Goal: Task Accomplishment & Management: Use online tool/utility

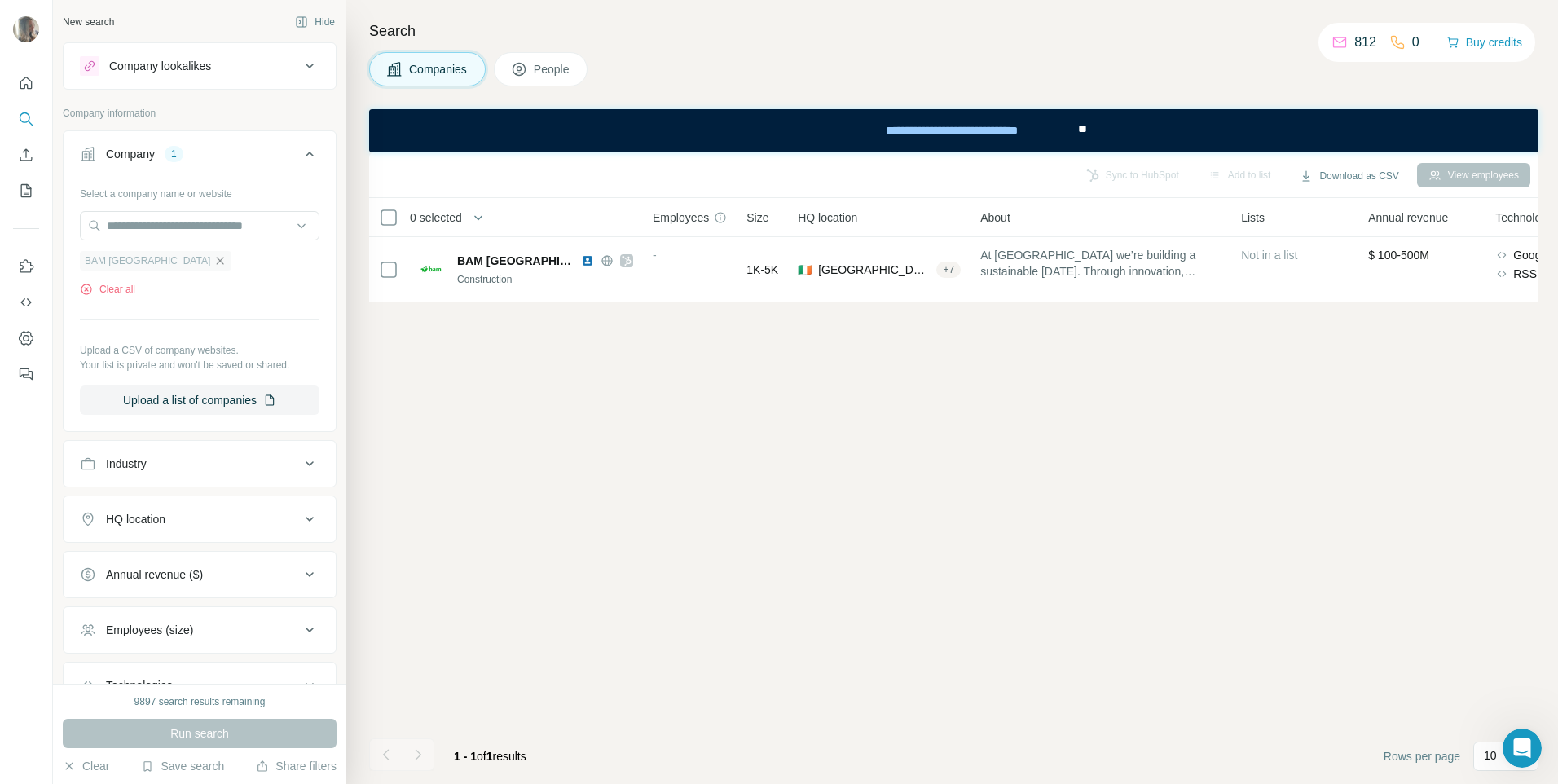
click at [213, 265] on icon "button" at bounding box center [220, 261] width 13 height 13
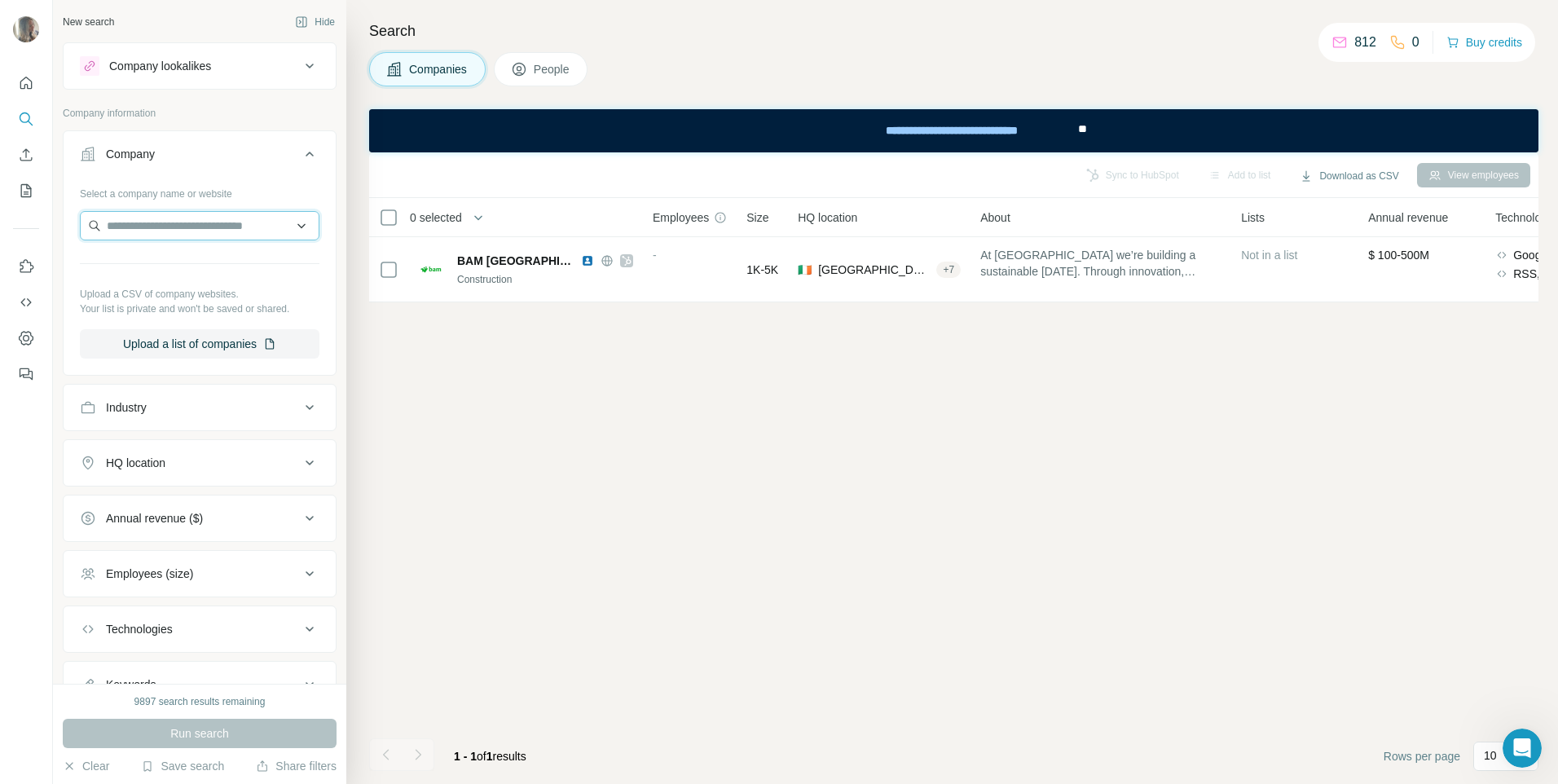
click at [152, 238] on input "text" at bounding box center [199, 226] width 239 height 30
type input "**********"
click at [147, 287] on div "The [PERSON_NAME] [DOMAIN_NAME]" at bounding box center [193, 270] width 219 height 44
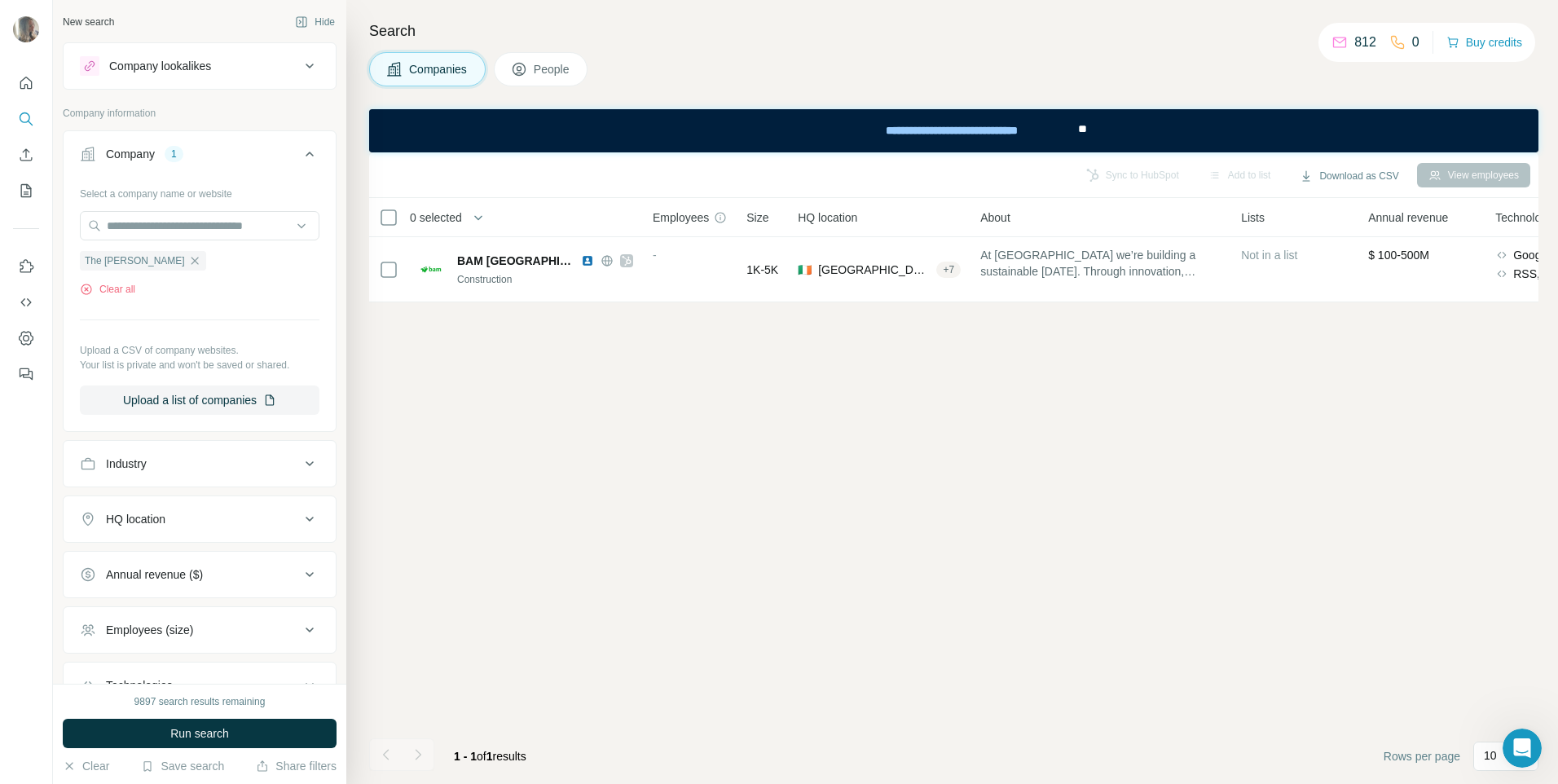
click at [152, 733] on button "Run search" at bounding box center [199, 733] width 273 height 30
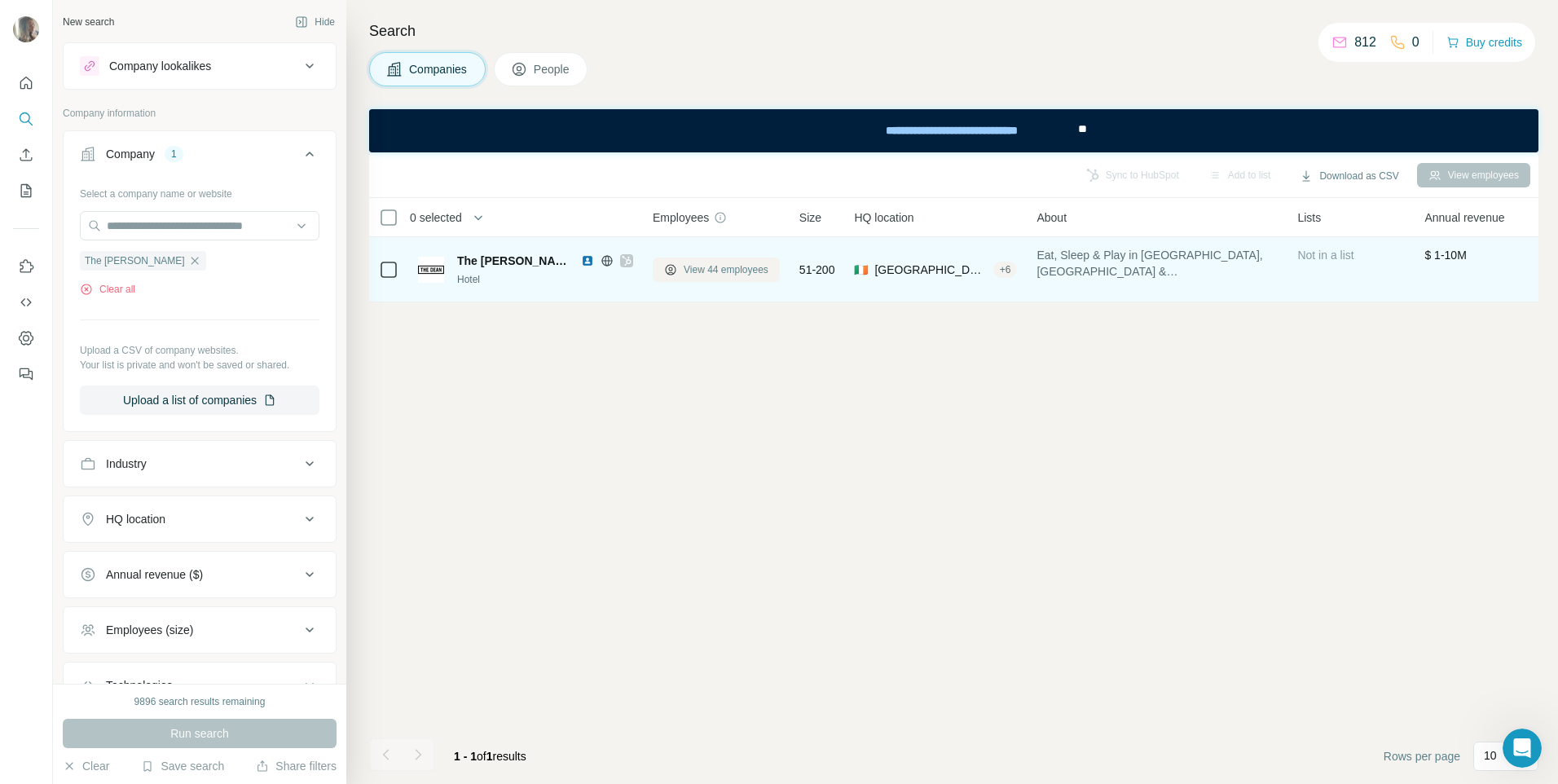
click at [665, 273] on icon at bounding box center [671, 270] width 13 height 13
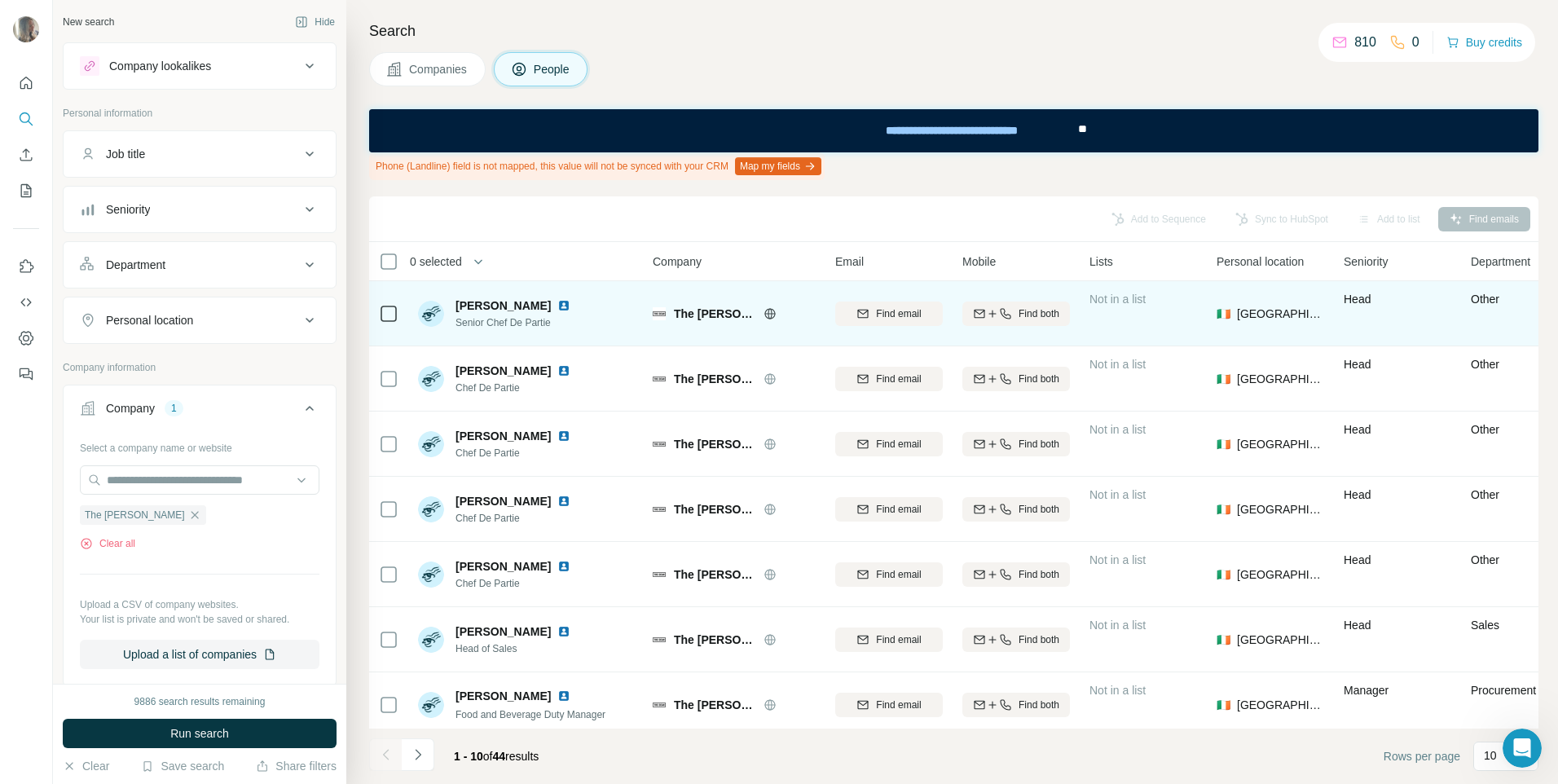
drag, startPoint x: 454, startPoint y: 322, endPoint x: 567, endPoint y: 312, distance: 113.4
click at [567, 312] on div "[PERSON_NAME] Senior Chef De Partie" at bounding box center [526, 312] width 216 height 45
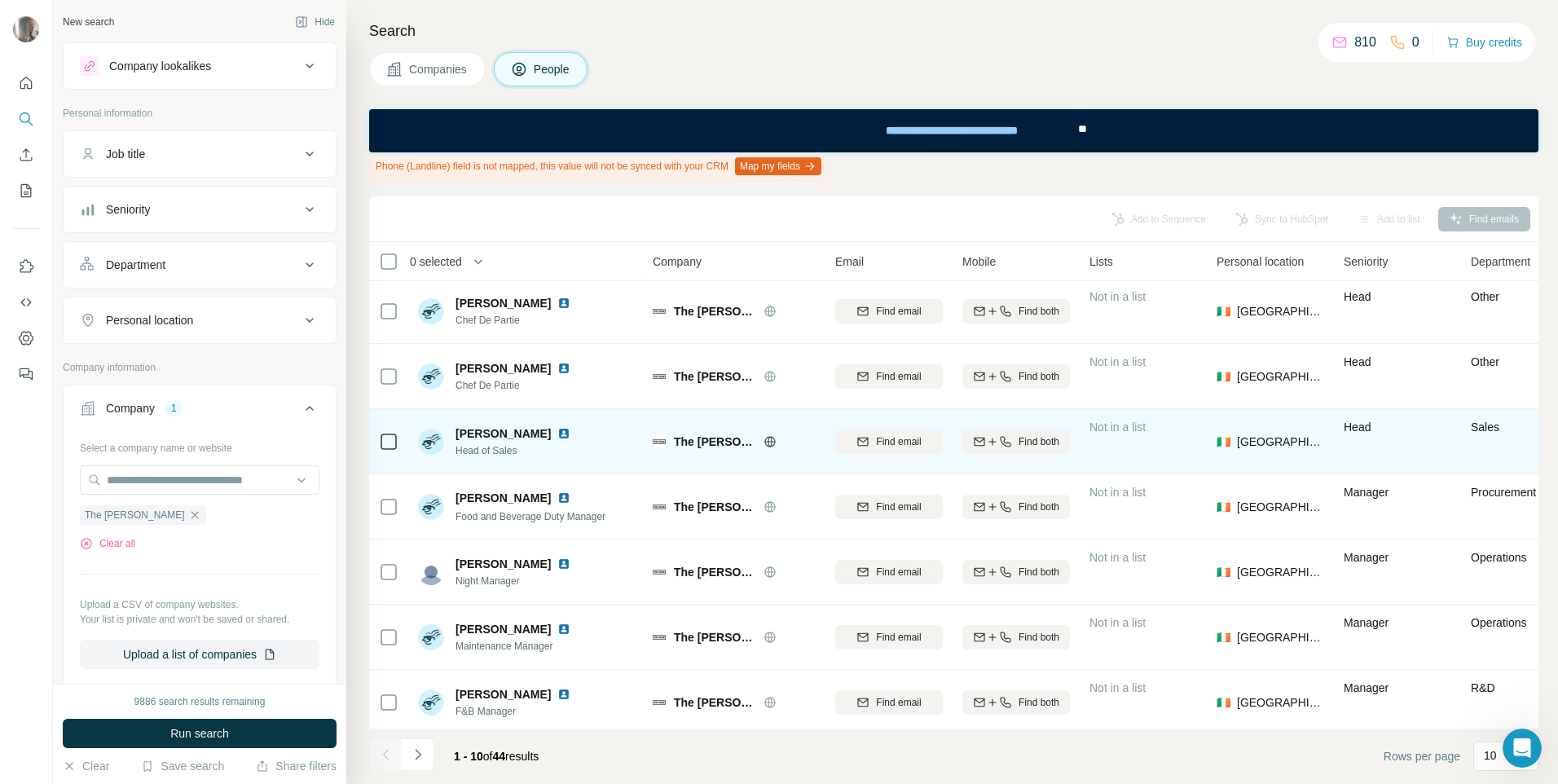
scroll to position [212, 0]
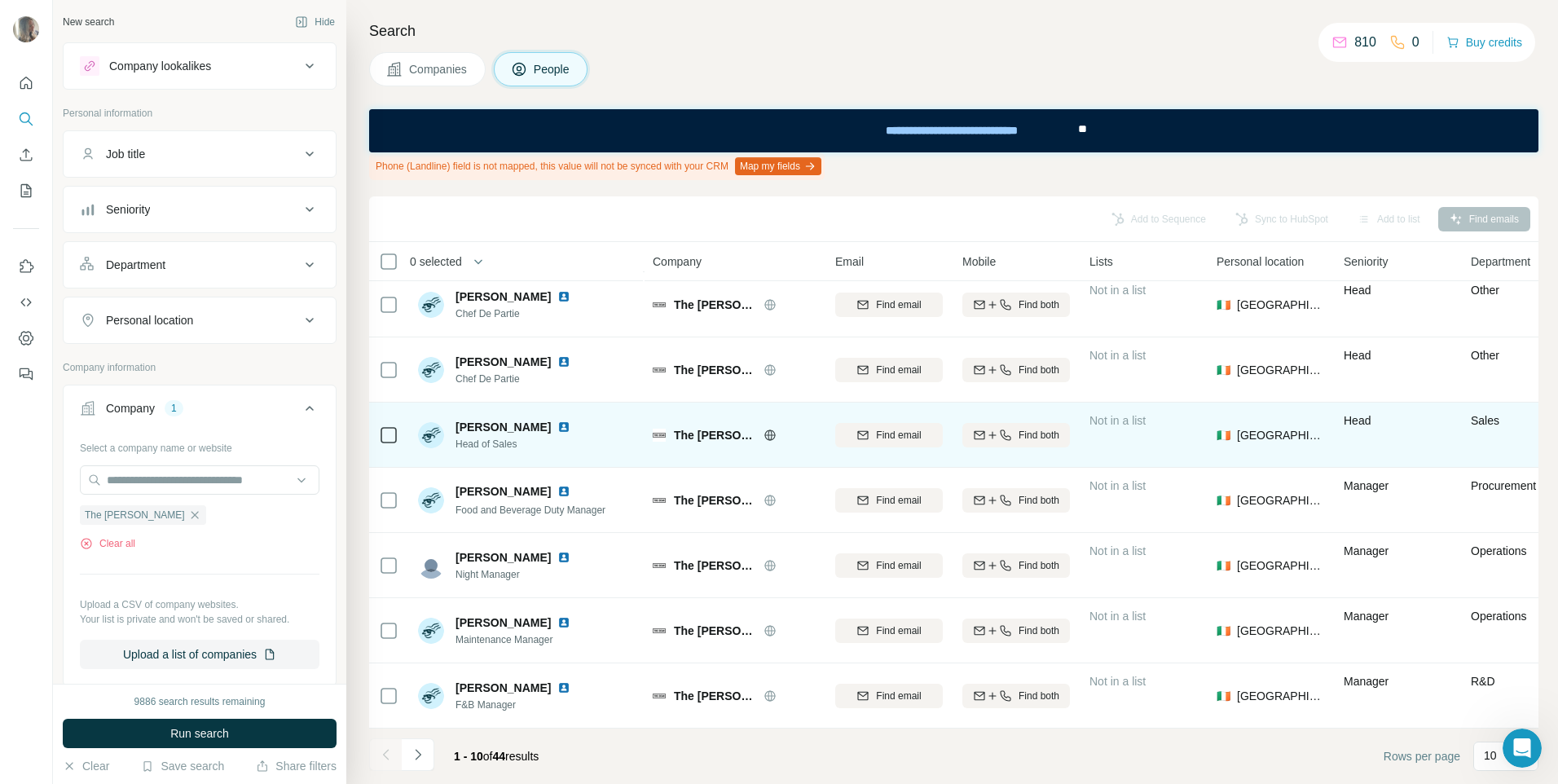
click at [392, 436] on icon at bounding box center [389, 434] width 20 height 20
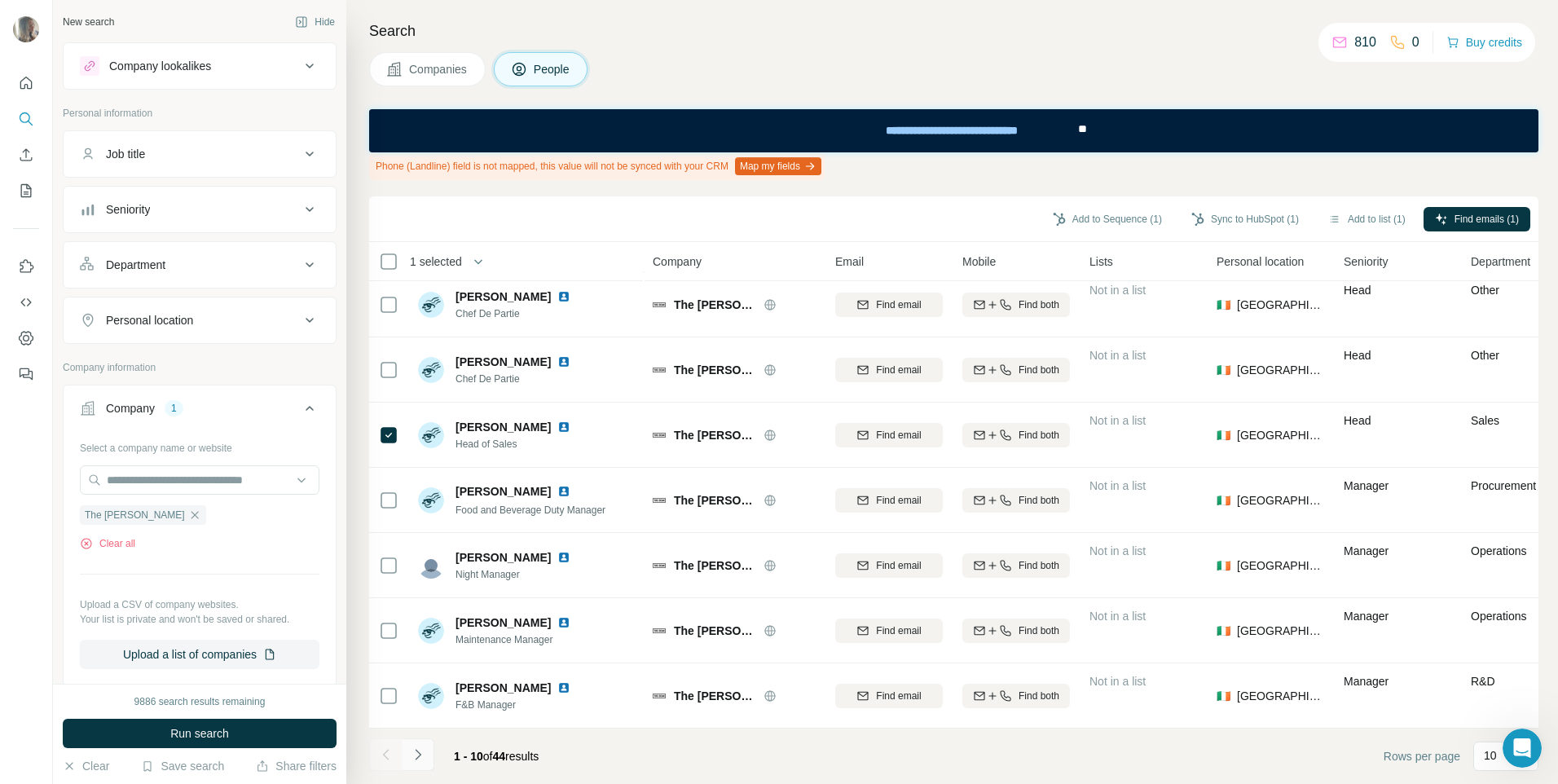
click at [422, 760] on icon "Navigate to next page" at bounding box center [417, 754] width 16 height 16
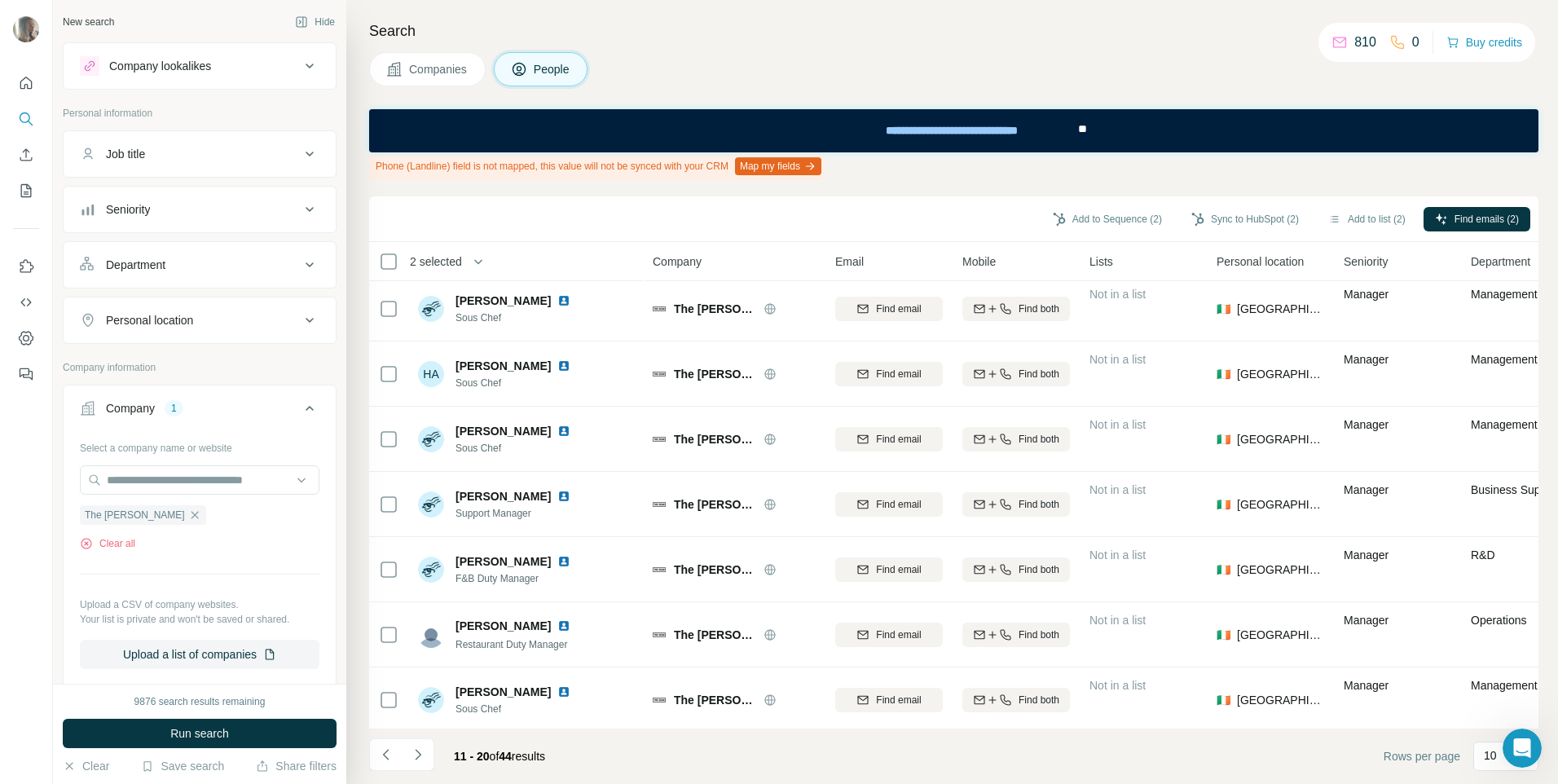
scroll to position [0, 0]
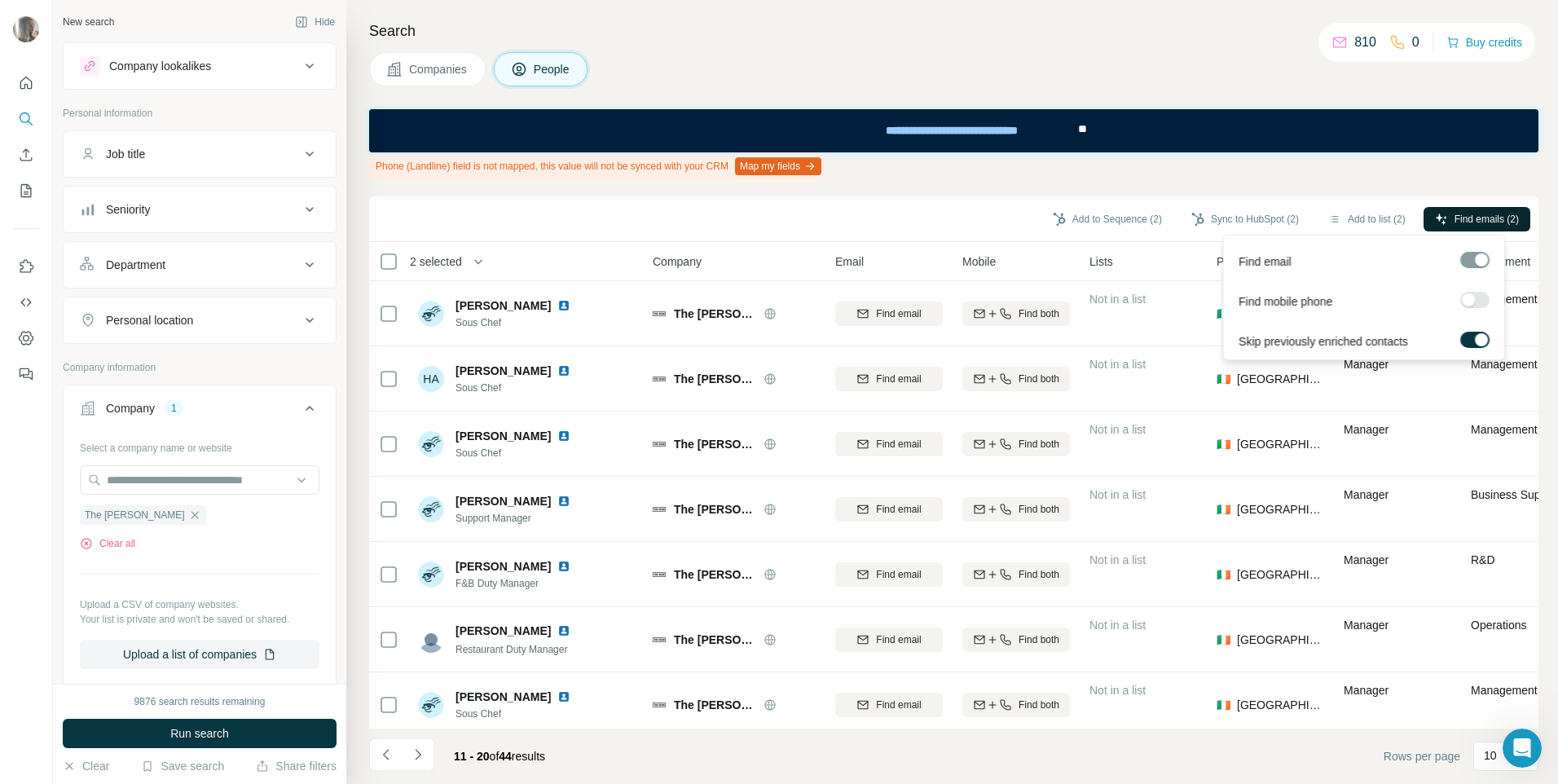
click at [1461, 220] on span "Find emails (2)" at bounding box center [1487, 218] width 65 height 14
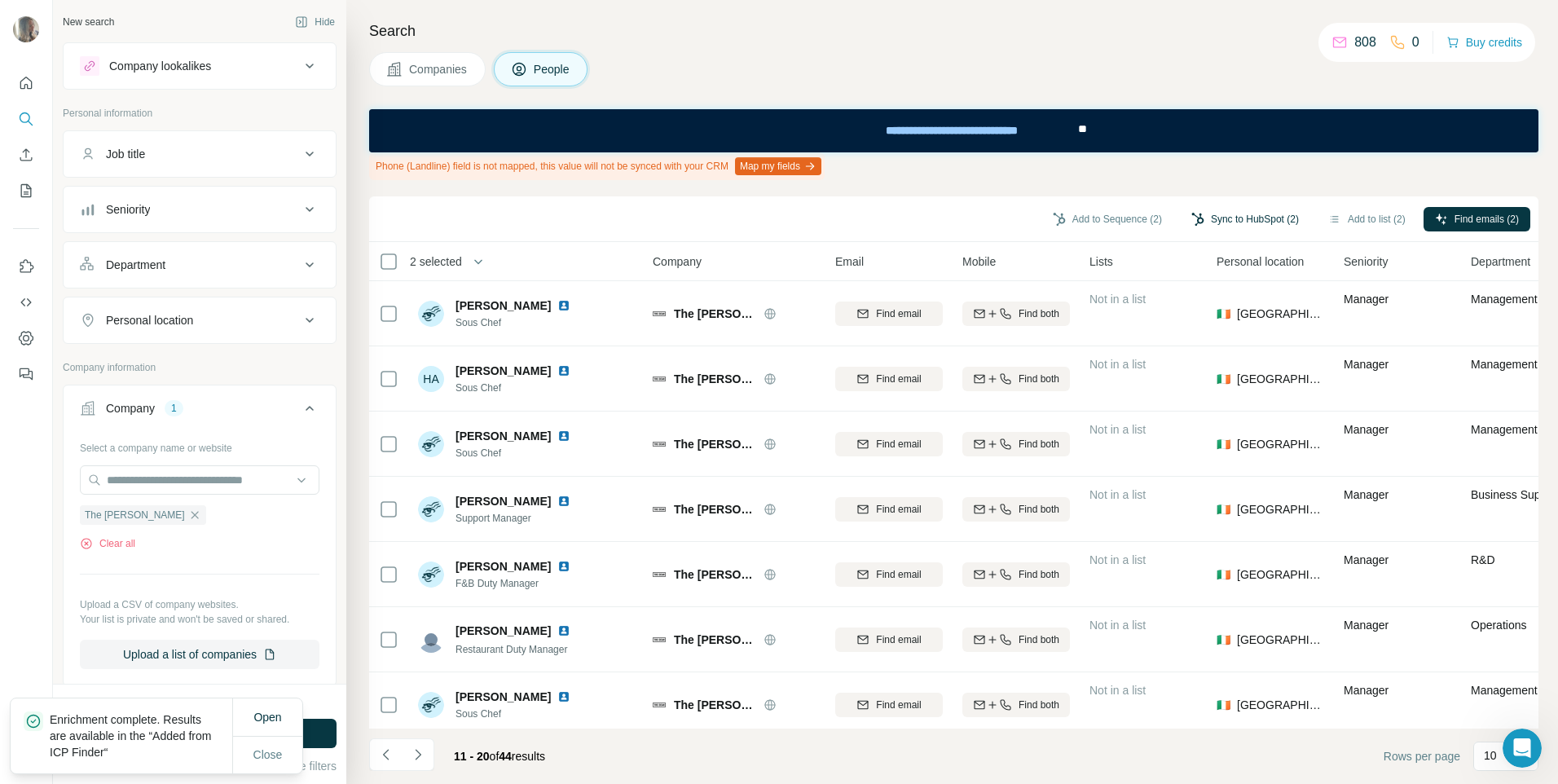
click at [1230, 227] on button "Sync to HubSpot (2)" at bounding box center [1244, 219] width 131 height 25
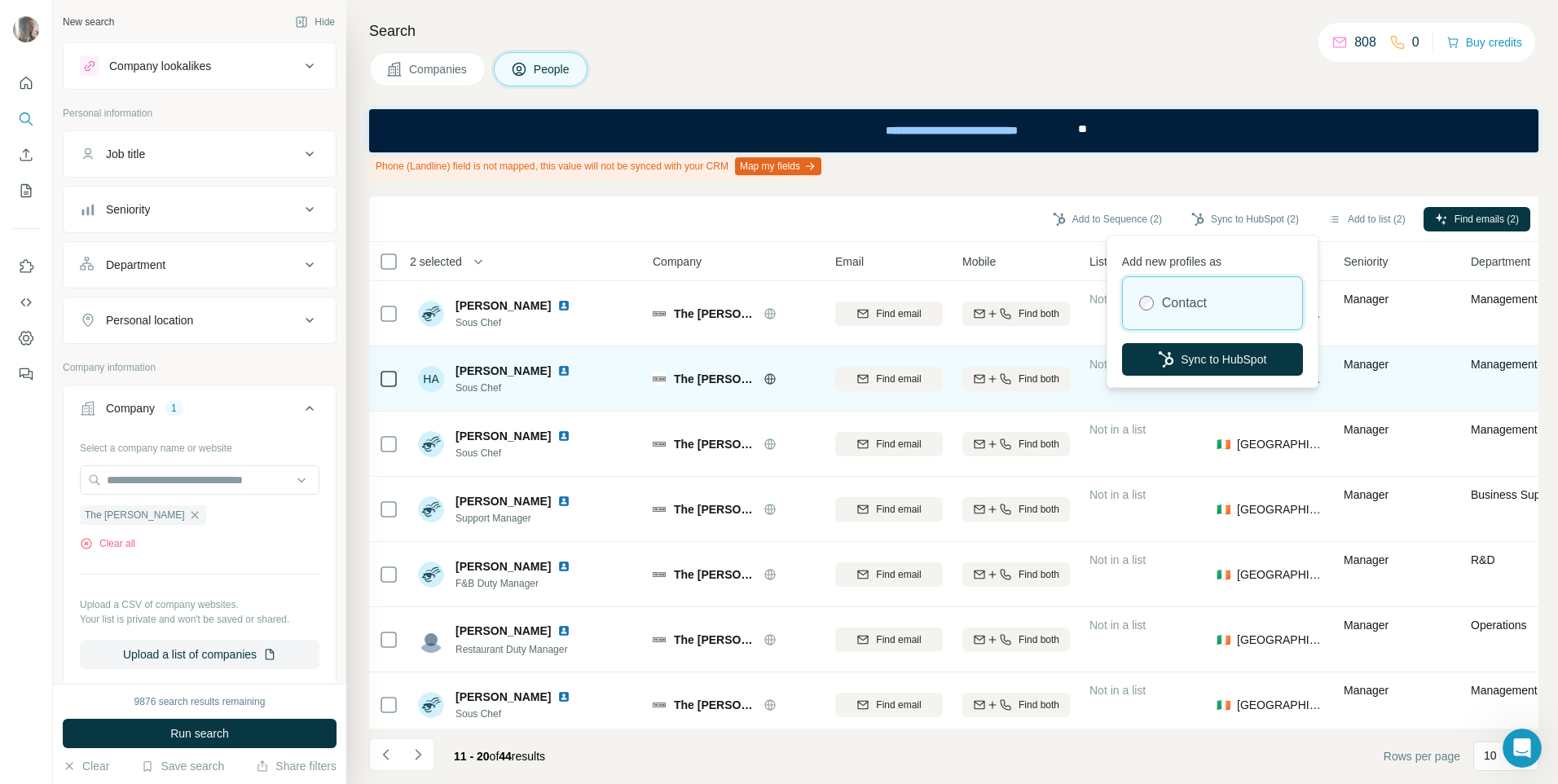
drag, startPoint x: 1238, startPoint y: 359, endPoint x: 1257, endPoint y: 357, distance: 19.1
click at [1238, 358] on button "Sync to HubSpot" at bounding box center [1213, 359] width 181 height 32
